Goal: Find specific page/section: Find specific page/section

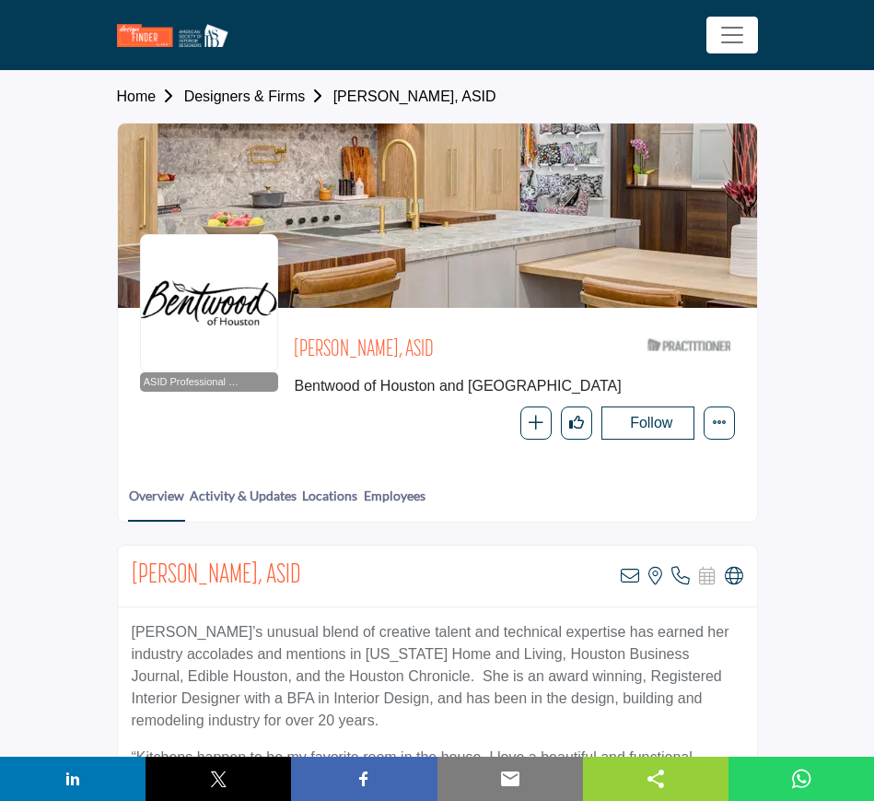
click at [240, 94] on link "Designers & Firms" at bounding box center [258, 96] width 149 height 16
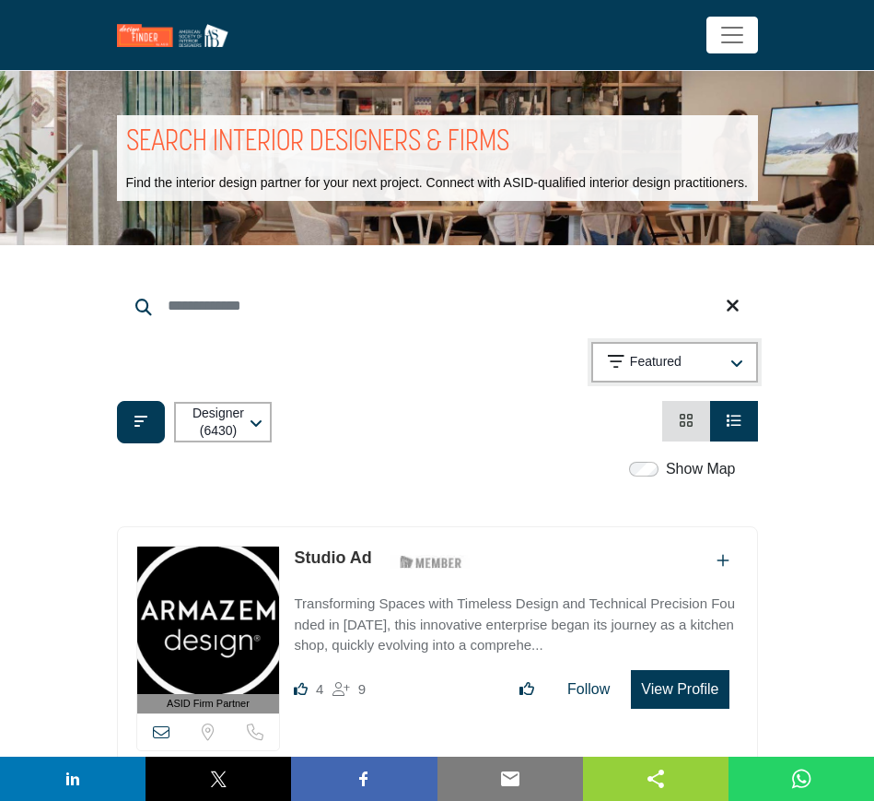
click at [742, 360] on icon "button" at bounding box center [737, 364] width 13 height 15
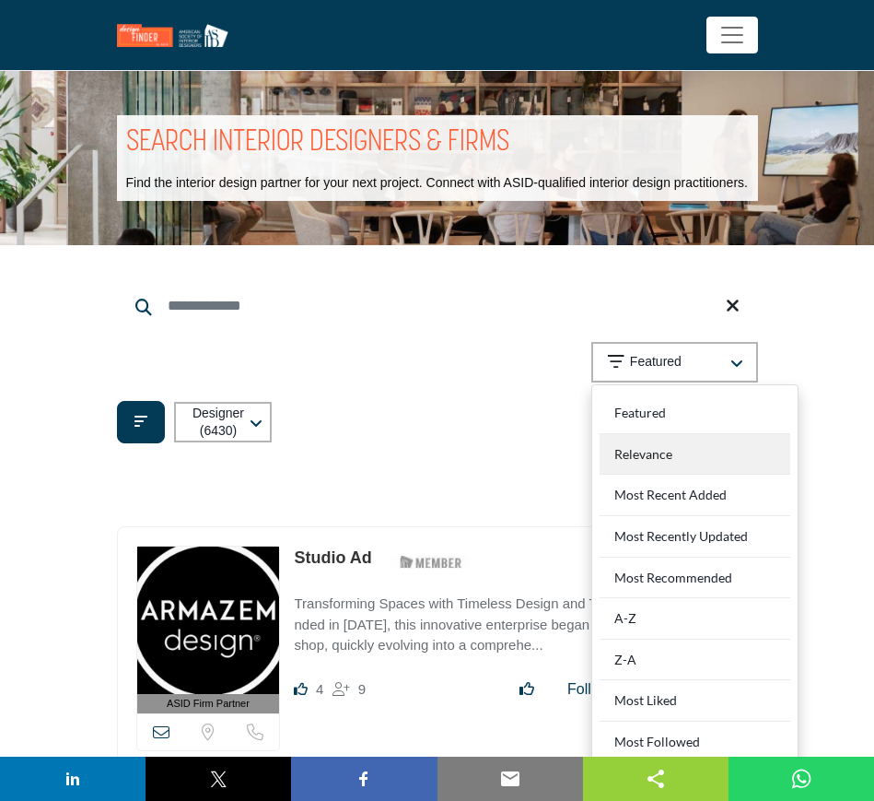
click at [697, 456] on div "Relevance" at bounding box center [695, 454] width 191 height 41
